Goal: Information Seeking & Learning: Understand process/instructions

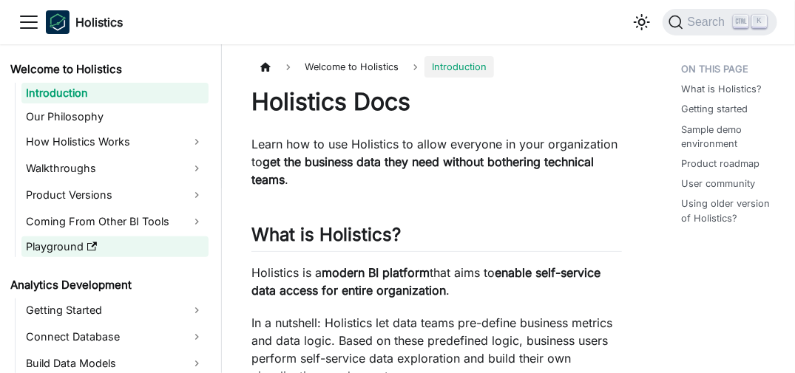
scroll to position [74, 0]
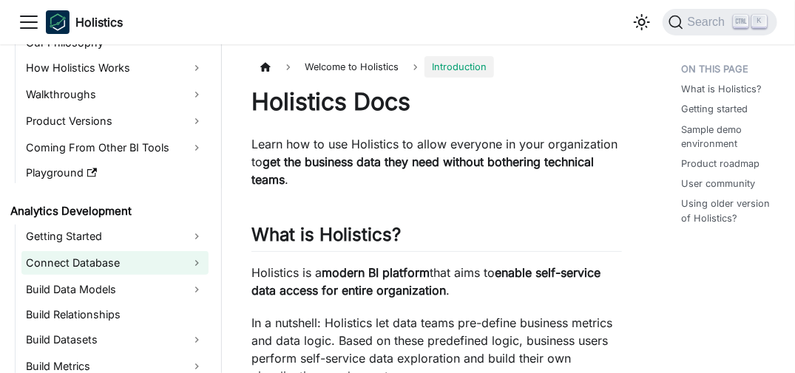
click at [125, 259] on link "Connect Database" at bounding box center [114, 263] width 187 height 24
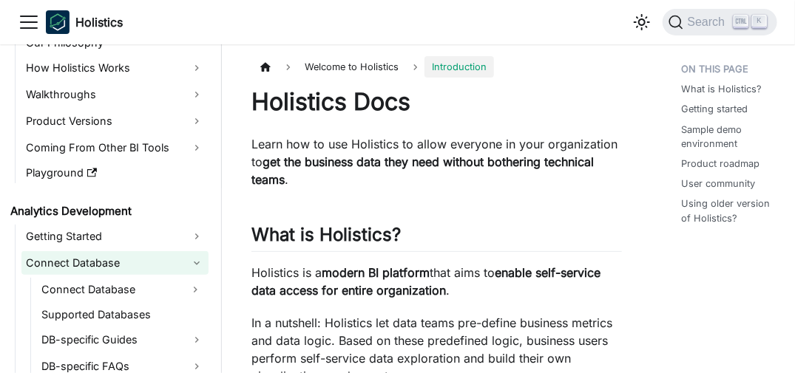
scroll to position [148, 0]
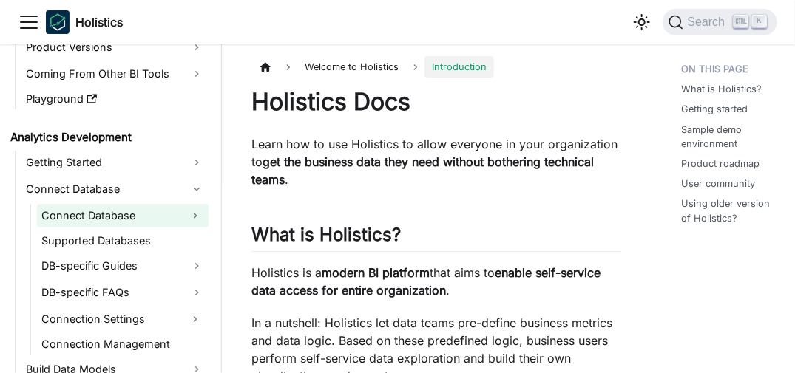
click at [119, 216] on link "Connect Database" at bounding box center [109, 216] width 145 height 24
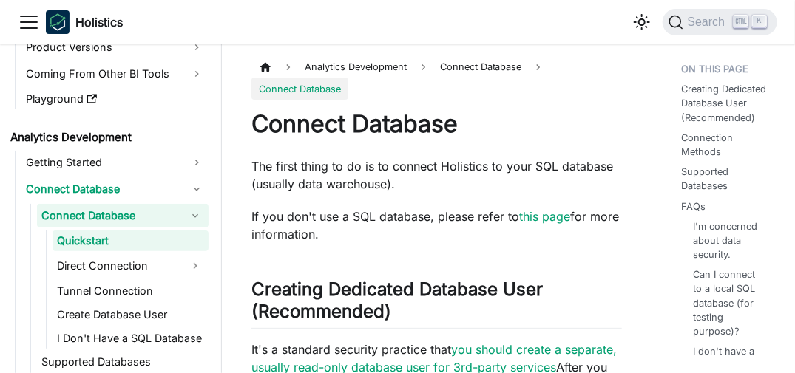
click at [119, 243] on link "Quickstart" at bounding box center [130, 241] width 156 height 21
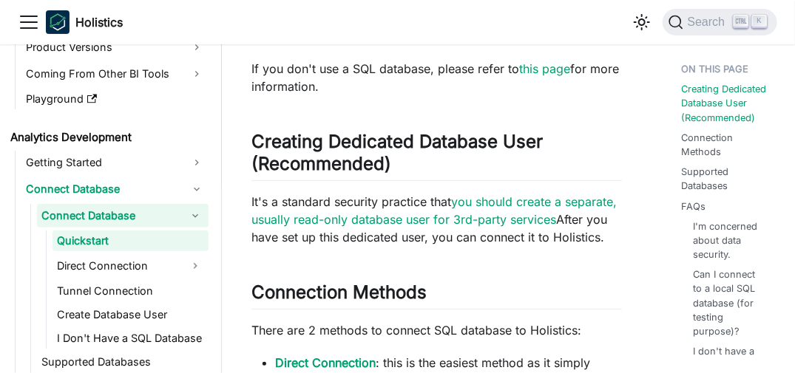
scroll to position [222, 0]
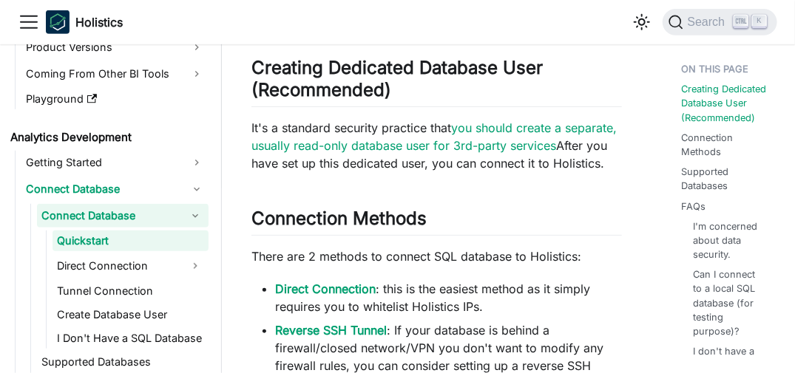
click at [29, 21] on icon "Toggle navigation bar" at bounding box center [29, 22] width 16 height 12
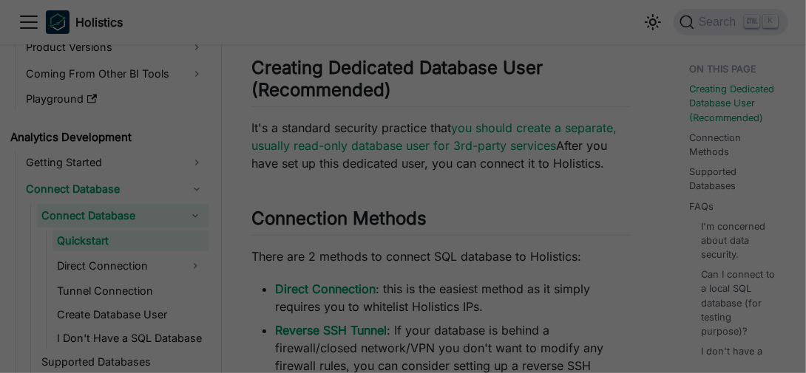
click at [307, 157] on div "Main" at bounding box center [403, 186] width 806 height 373
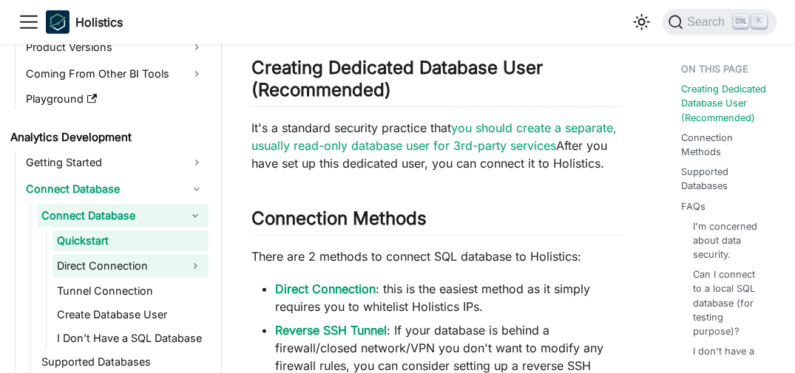
click at [169, 262] on link "Direct Connection" at bounding box center [116, 266] width 129 height 24
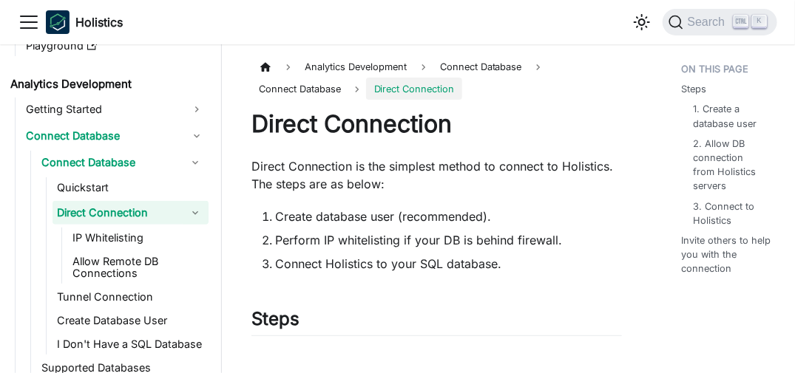
scroll to position [222, 0]
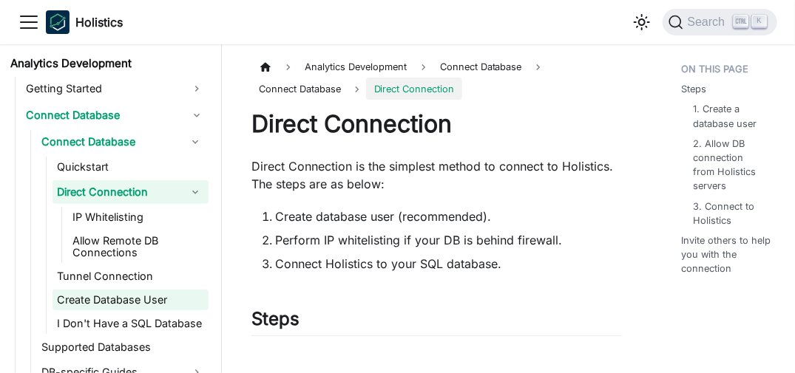
click at [135, 295] on link "Create Database User" at bounding box center [130, 300] width 156 height 21
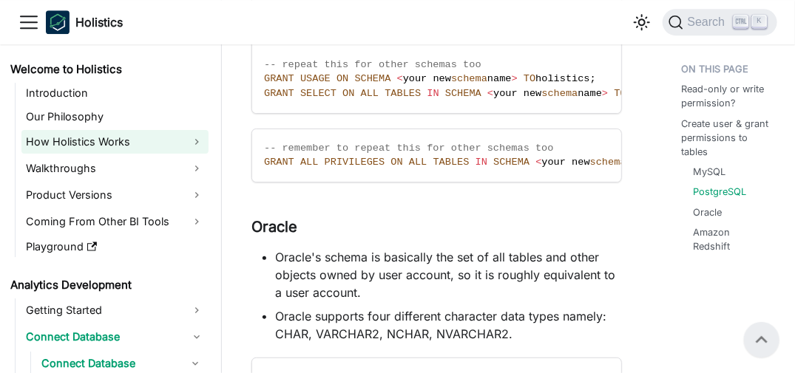
scroll to position [1420, 0]
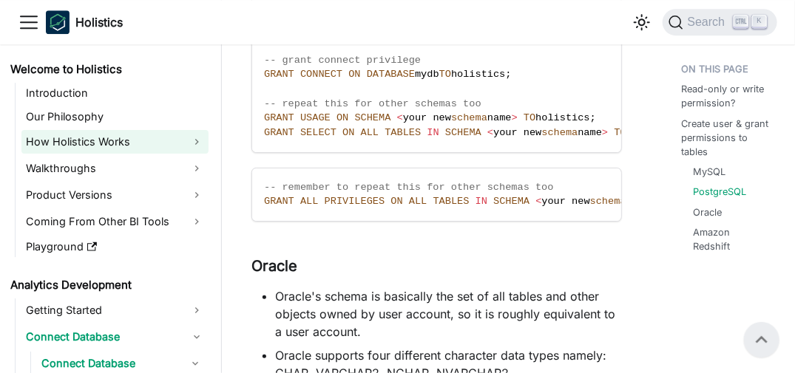
click at [144, 135] on link "How Holistics Works" at bounding box center [114, 142] width 187 height 24
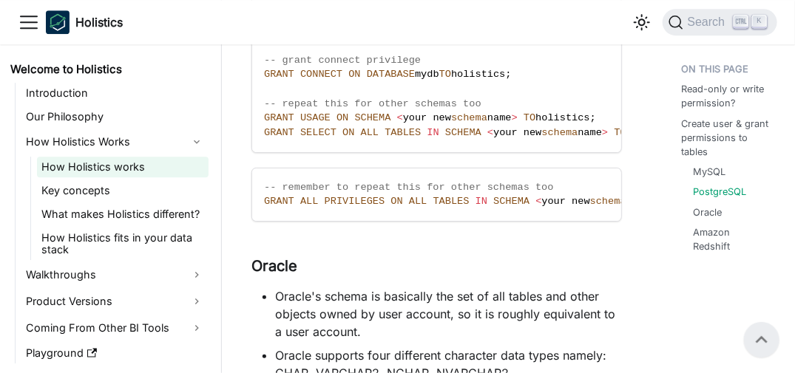
click at [120, 167] on link "How Holistics works" at bounding box center [122, 167] width 171 height 21
